Goal: Communication & Community: Answer question/provide support

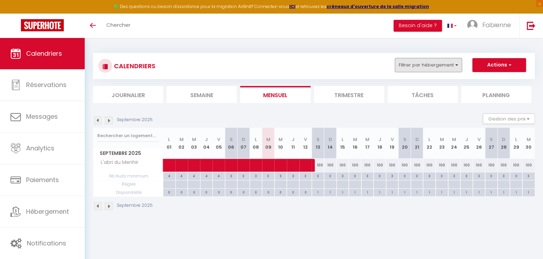
click at [442, 65] on button "Filtrer par hébergement" at bounding box center [428, 65] width 67 height 14
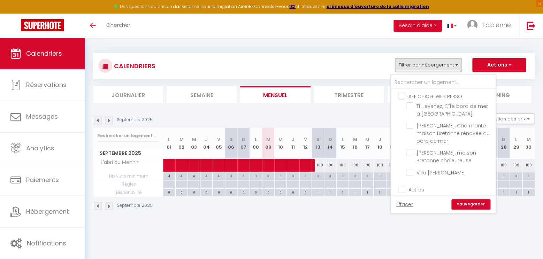
click at [405, 98] on input "AFFICHAGE WEB PERSO" at bounding box center [450, 95] width 105 height 7
checkbox input "true"
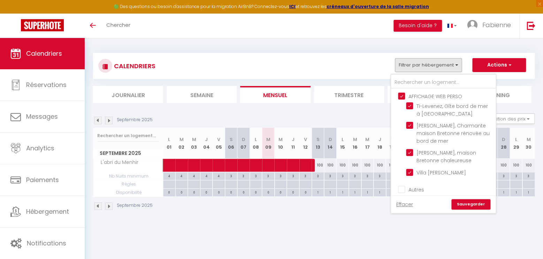
checkbox input "true"
checkbox input "false"
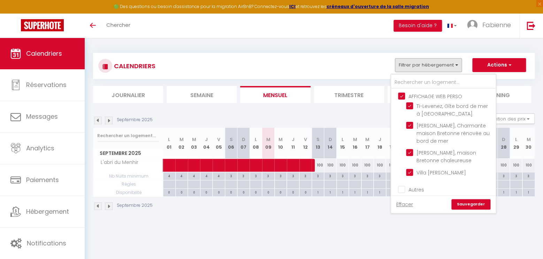
checkbox input "false"
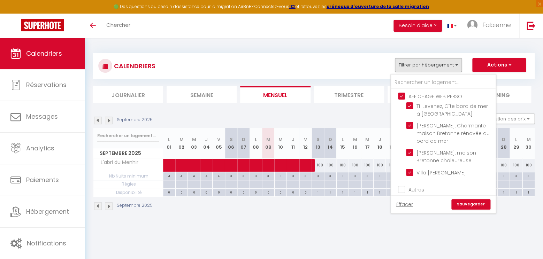
checkbox input "false"
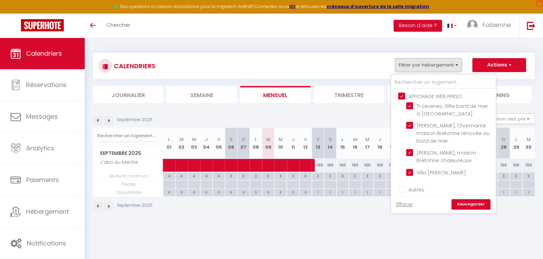
checkbox input "false"
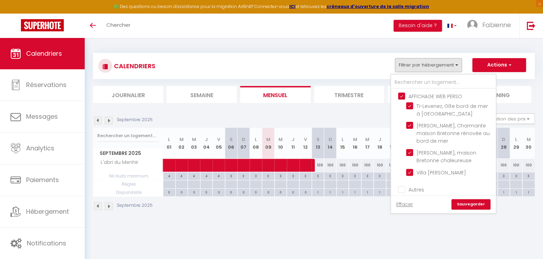
checkbox input "false"
click at [401, 190] on input "Autres" at bounding box center [450, 189] width 105 height 7
checkbox input "true"
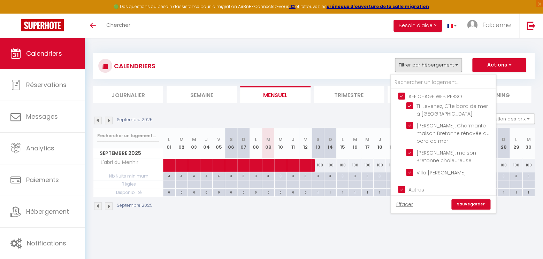
checkbox input "true"
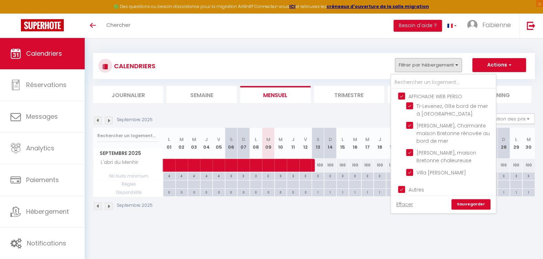
checkbox input "true"
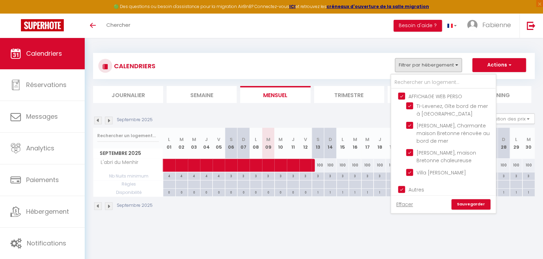
checkbox input "true"
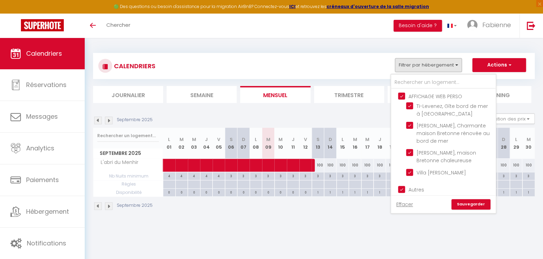
checkbox input "true"
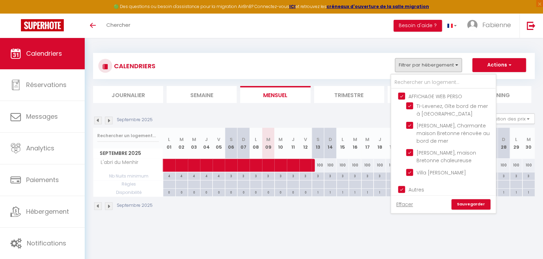
checkbox input "true"
click at [454, 203] on div "Effacer Sauvegarder" at bounding box center [443, 204] width 94 height 10
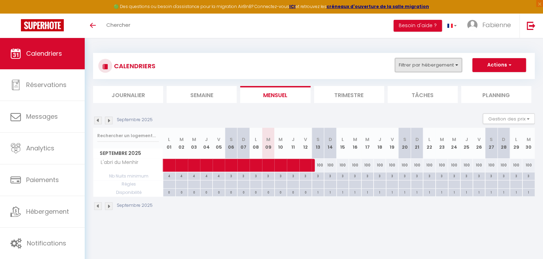
click at [434, 62] on button "Filtrer par hébergement" at bounding box center [428, 65] width 67 height 14
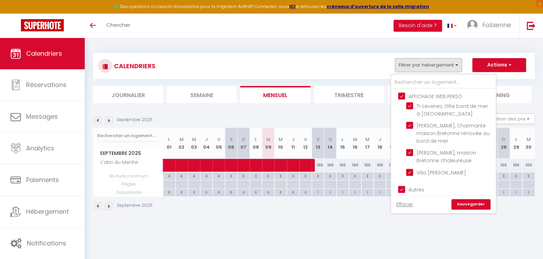
click at [472, 203] on link "Sauvegarder" at bounding box center [470, 204] width 39 height 10
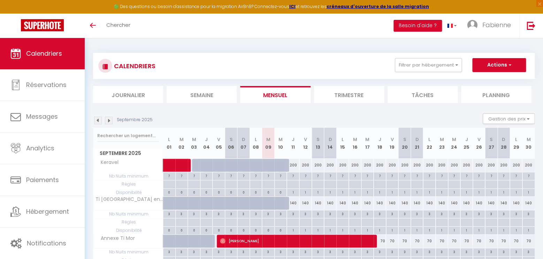
click at [217, 94] on li "Semaine" at bounding box center [202, 94] width 70 height 17
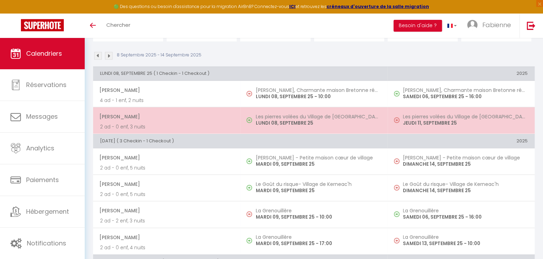
scroll to position [73, 0]
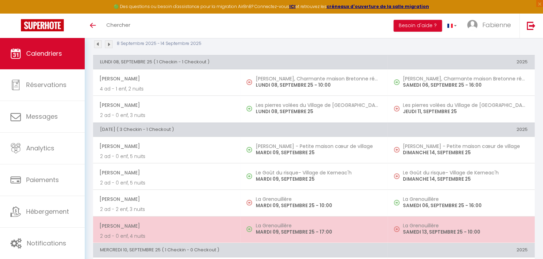
click at [283, 225] on h5 "La Grenouillère" at bounding box center [317, 226] width 125 height 6
select select "OK"
select select "1"
select select "0"
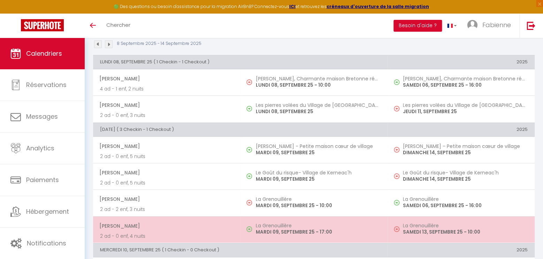
select select "1"
select select
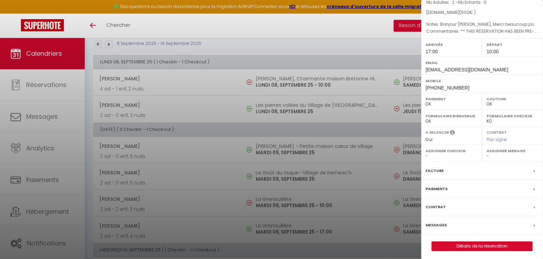
scroll to position [64, 0]
click at [434, 225] on label "Messages" at bounding box center [435, 223] width 21 height 7
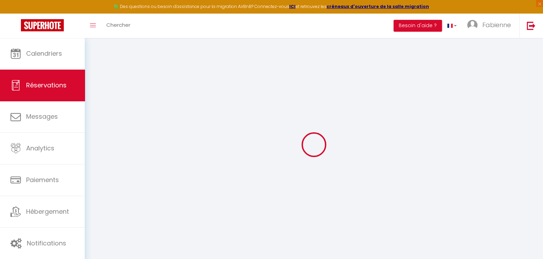
select select
checkbox input "false"
select select
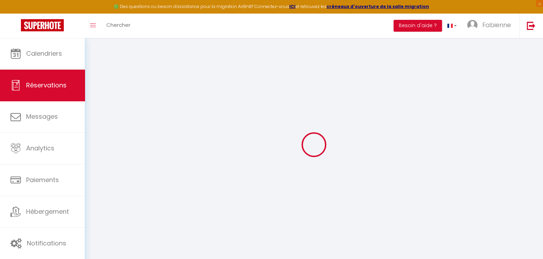
checkbox input "false"
type textarea "Bonjour [PERSON_NAME], Merci beaucoup pour votre message ! Nous sommes 2 person…"
type textarea "** THIS RESERVATION HAS BEEN PRE-PAID ** BOOKING NOTE : Payment charge is EUR 7…"
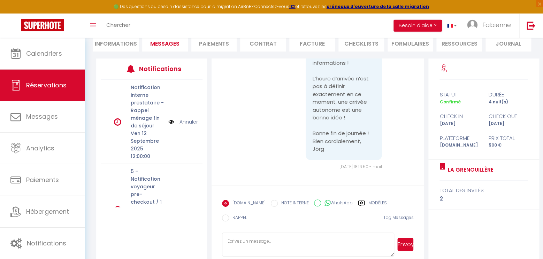
scroll to position [77, 0]
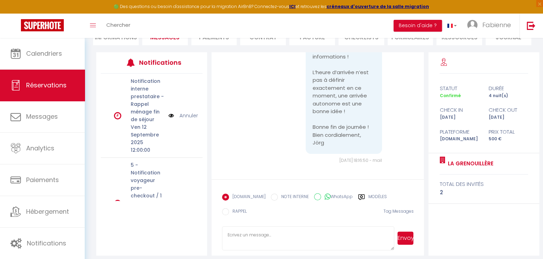
click at [368, 198] on label "Modèles" at bounding box center [377, 198] width 18 height 9
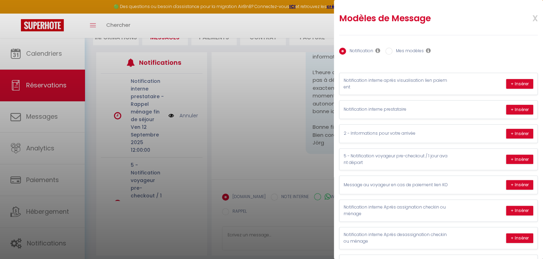
click at [399, 52] on label "Mes modèles" at bounding box center [407, 52] width 31 height 8
click at [392, 52] on input "Mes modèles" at bounding box center [388, 51] width 7 height 7
radio input "true"
radio input "false"
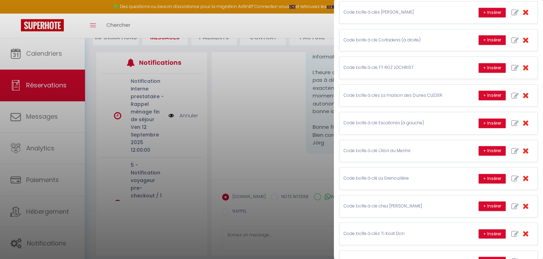
scroll to position [279, 0]
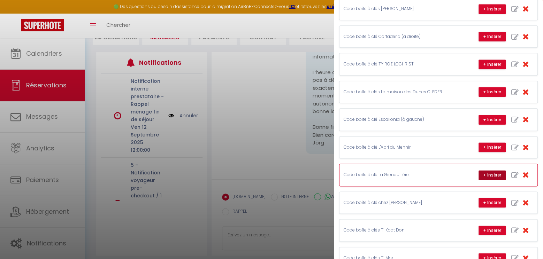
click at [483, 170] on button "+ Insérer" at bounding box center [491, 175] width 27 height 10
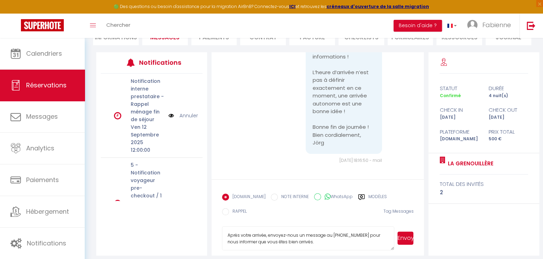
scroll to position [64, 0]
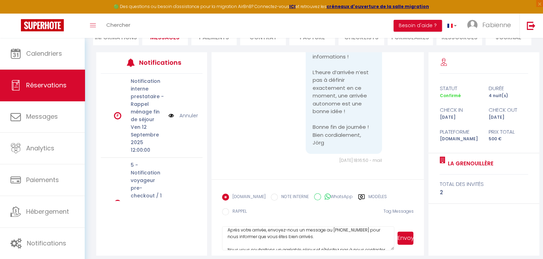
drag, startPoint x: 326, startPoint y: 225, endPoint x: 360, endPoint y: 227, distance: 33.9
click at [360, 227] on textarea "Bonjour [PERSON_NAME] La Grenouillère vous attend avec impatience ! Pour facili…" at bounding box center [308, 238] width 172 height 24
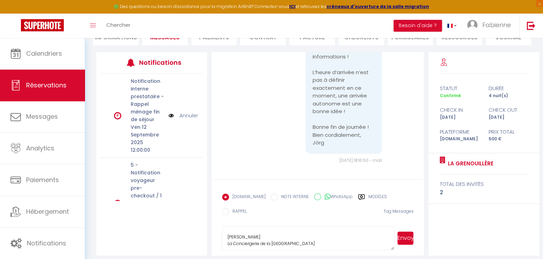
scroll to position [111, 0]
type textarea "Bonjour [PERSON_NAME] La Grenouillère vous attend avec impatience ! Pour facili…"
click at [407, 232] on button "Envoyer" at bounding box center [405, 238] width 16 height 13
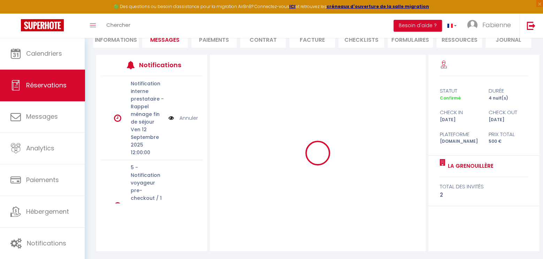
scroll to position [2223, 0]
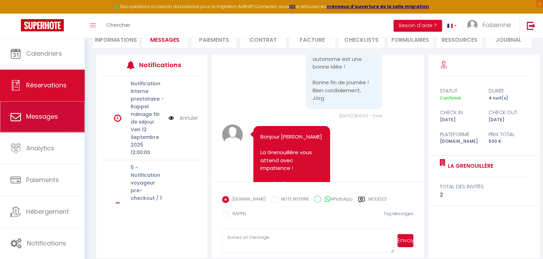
click at [57, 122] on link "Messages" at bounding box center [42, 116] width 85 height 31
select select "message"
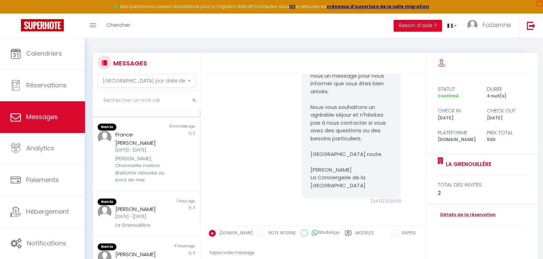
scroll to position [105, 0]
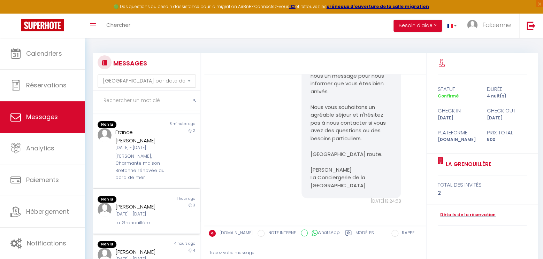
click at [153, 211] on div "[DATE] - [DATE]" at bounding box center [141, 214] width 53 height 7
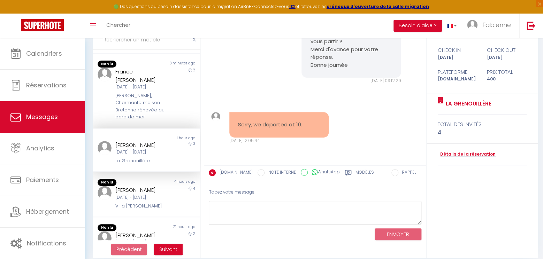
scroll to position [68, 0]
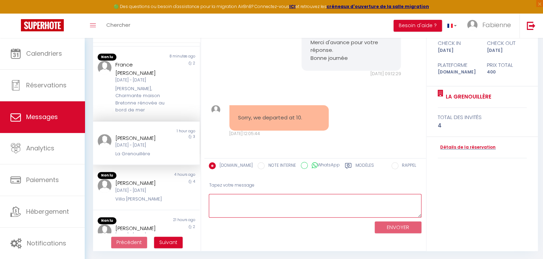
click at [275, 196] on textarea at bounding box center [315, 206] width 213 height 24
